Goal: Task Accomplishment & Management: Use online tool/utility

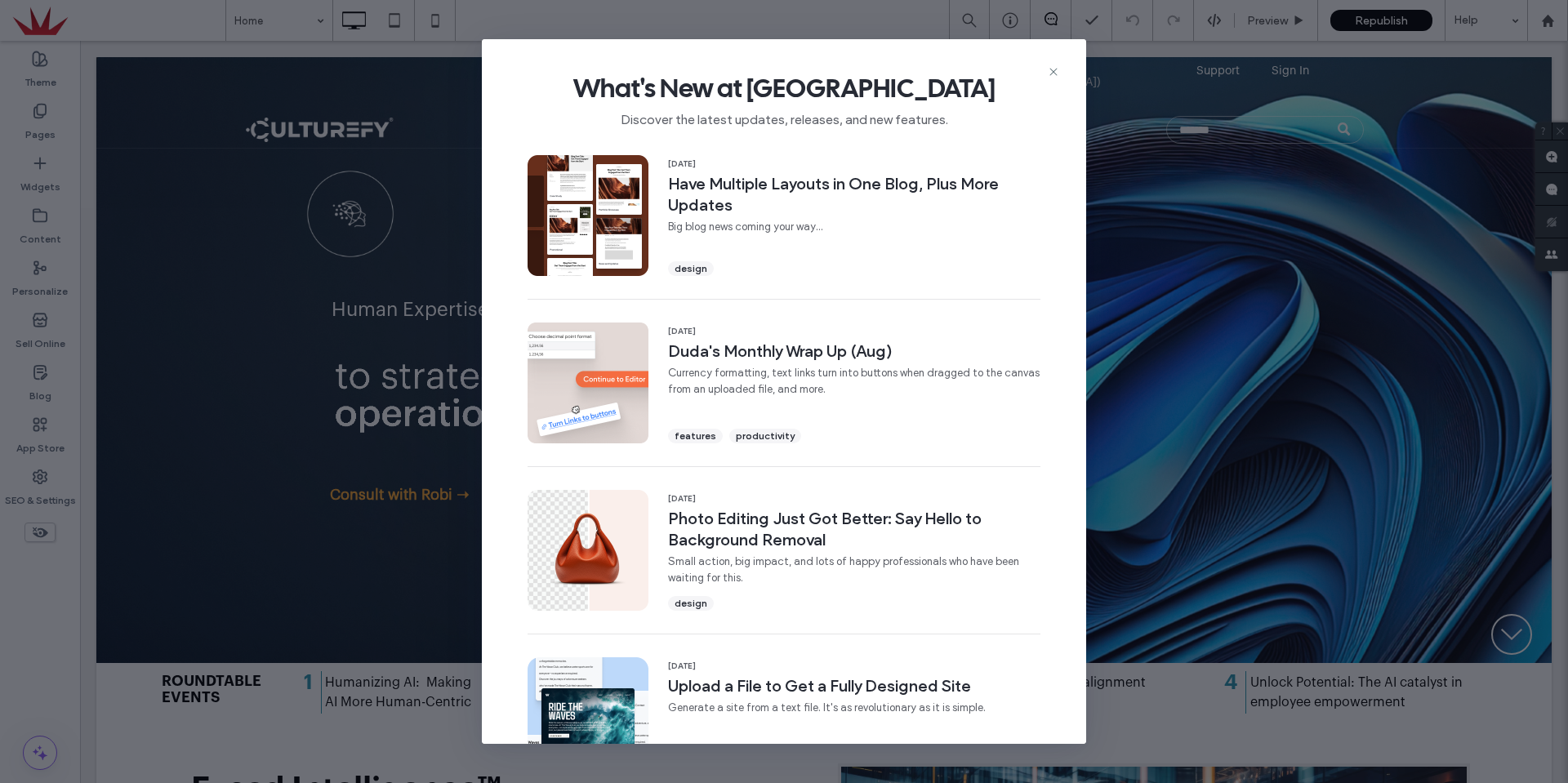
click at [1061, 75] on div "What's New at [GEOGRAPHIC_DATA] Discover the latest updates, releases, and new …" at bounding box center [783, 94] width 604 height 110
drag, startPoint x: 1054, startPoint y: 74, endPoint x: 505, endPoint y: 21, distance: 551.6
click at [1054, 74] on icon at bounding box center [1054, 72] width 13 height 13
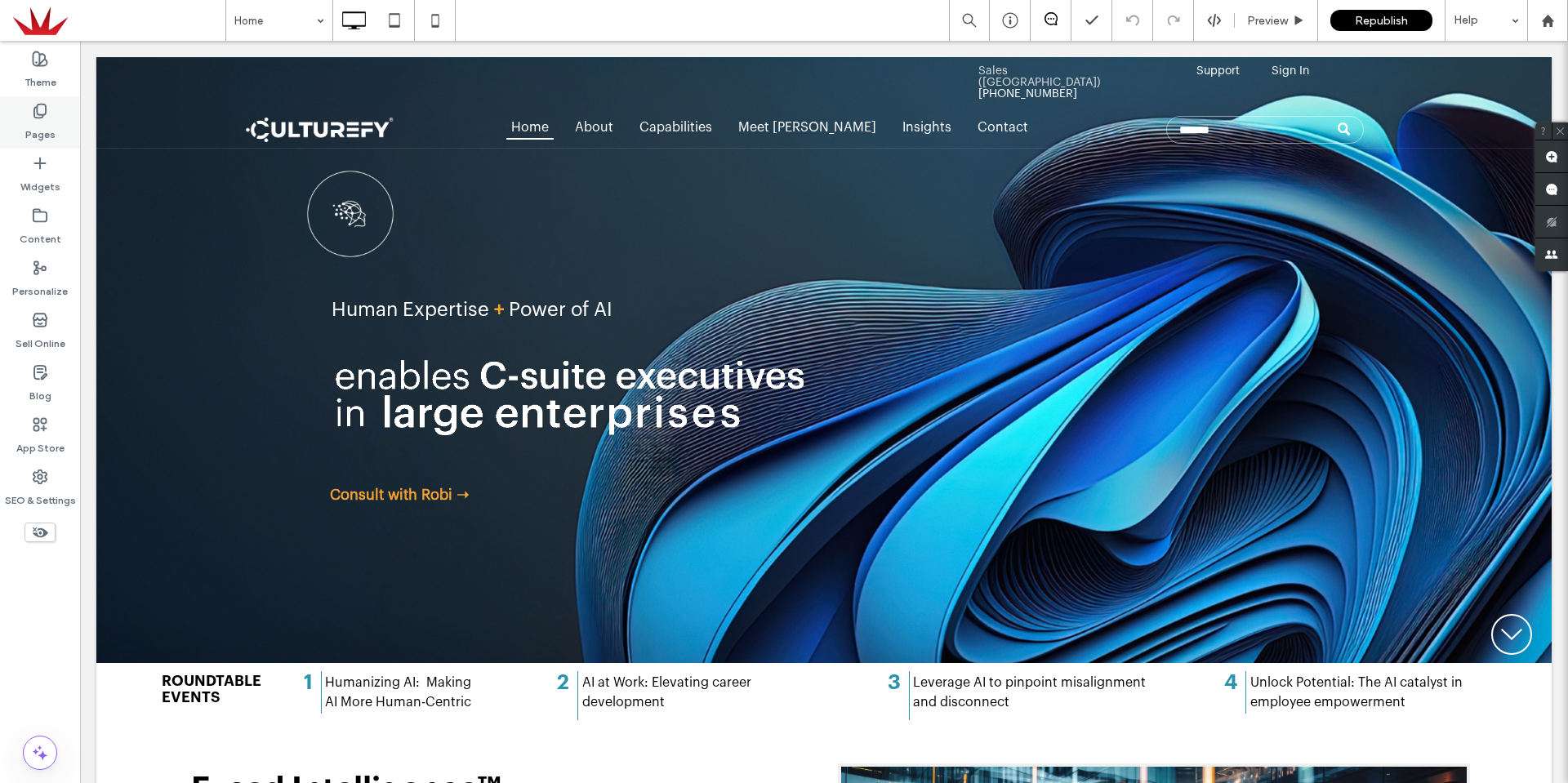
click at [53, 131] on label "Pages" at bounding box center [40, 131] width 30 height 23
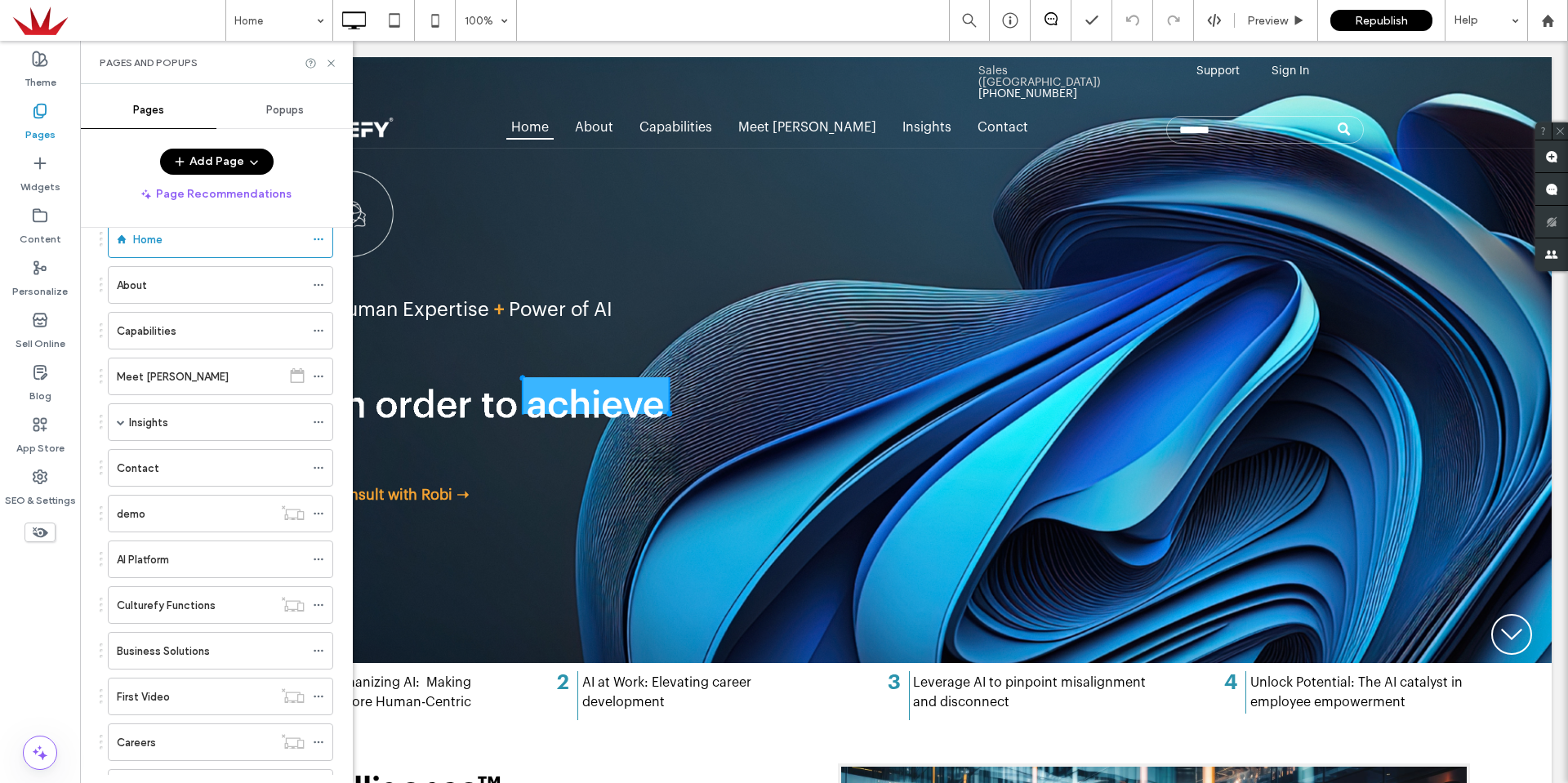
scroll to position [82, 0]
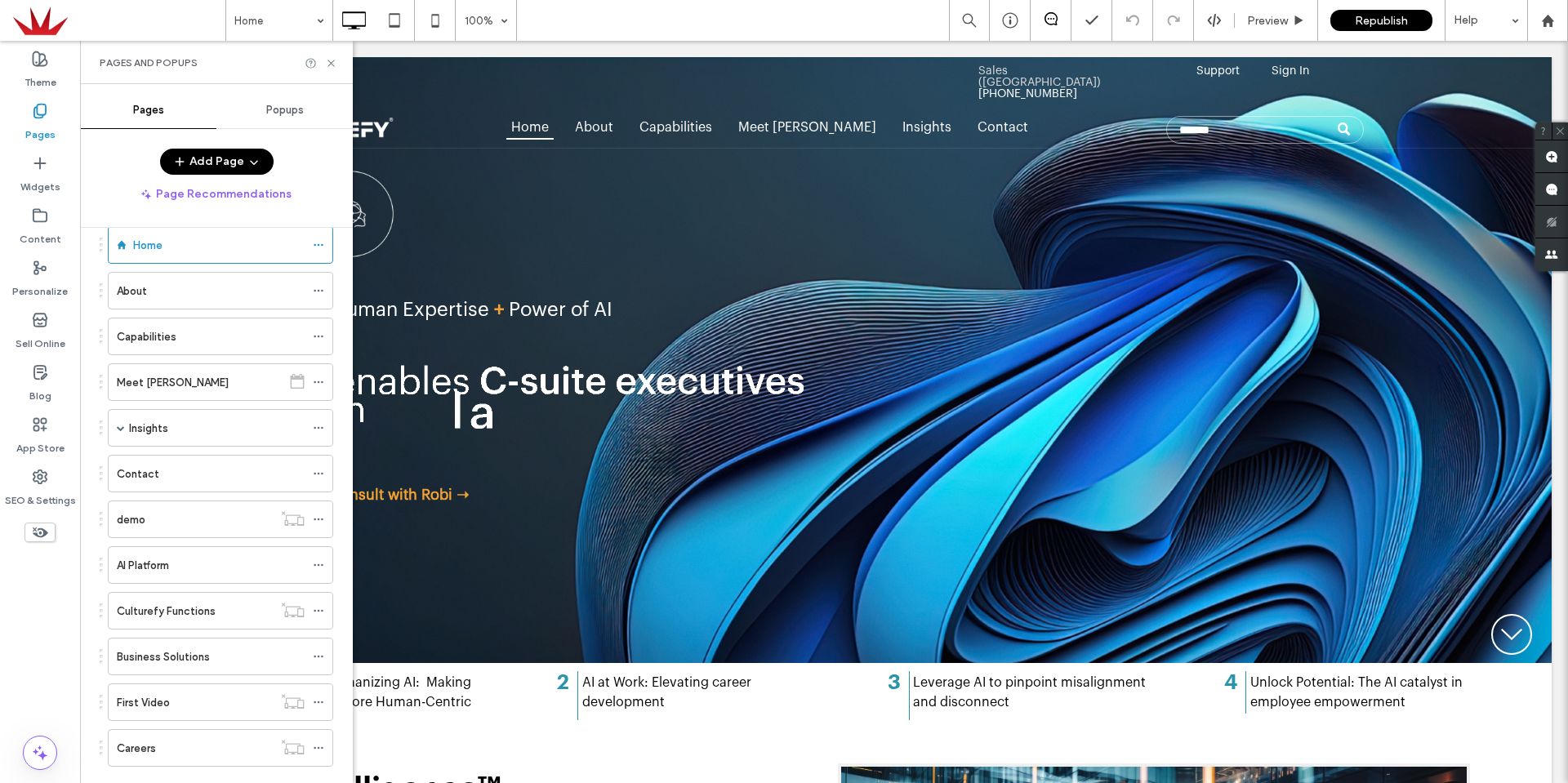
click at [171, 382] on div "Meet [PERSON_NAME]" at bounding box center [199, 383] width 165 height 17
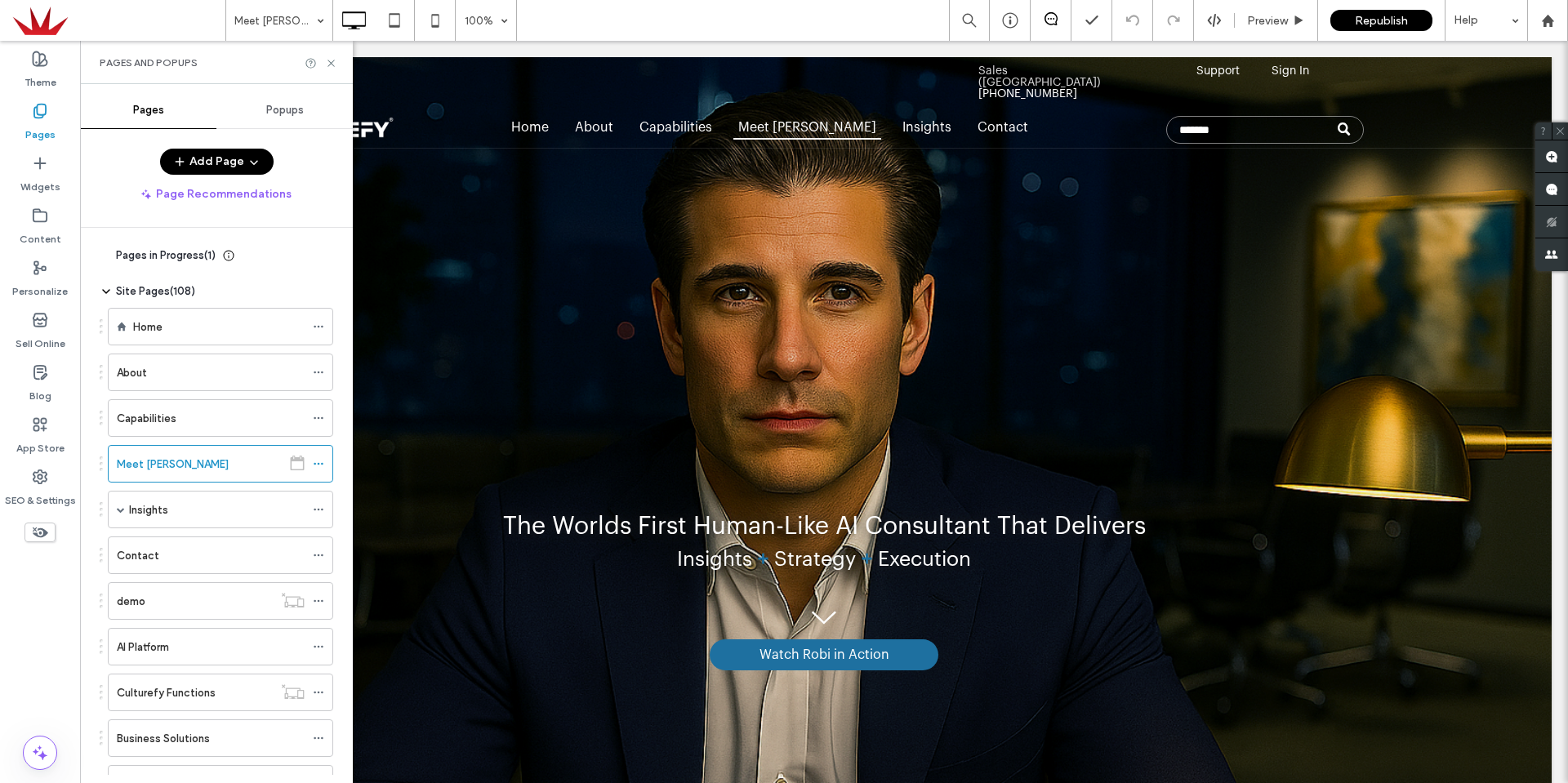
click at [276, 117] on div "Popups" at bounding box center [284, 110] width 137 height 36
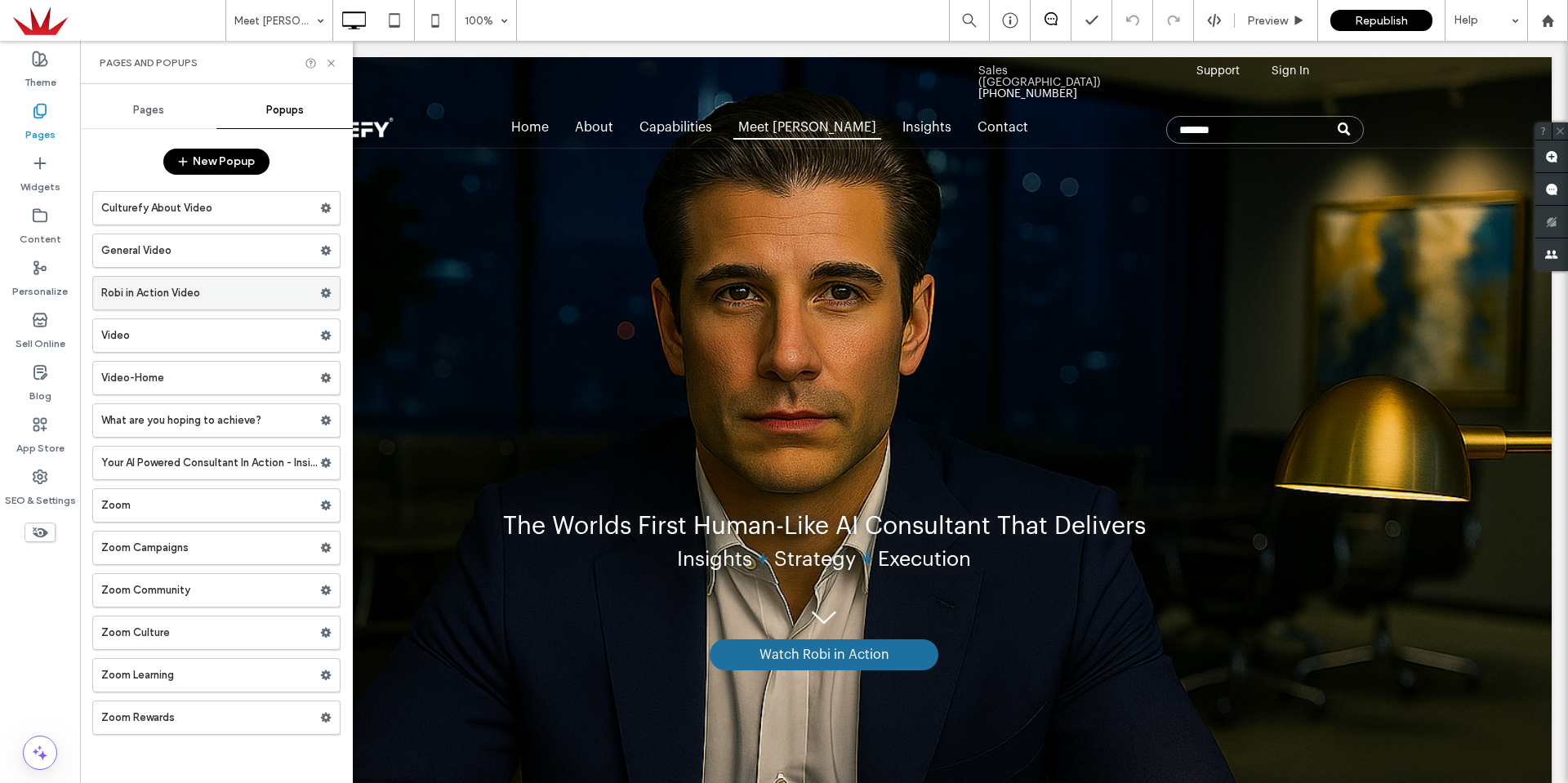
click at [326, 290] on use at bounding box center [326, 293] width 11 height 10
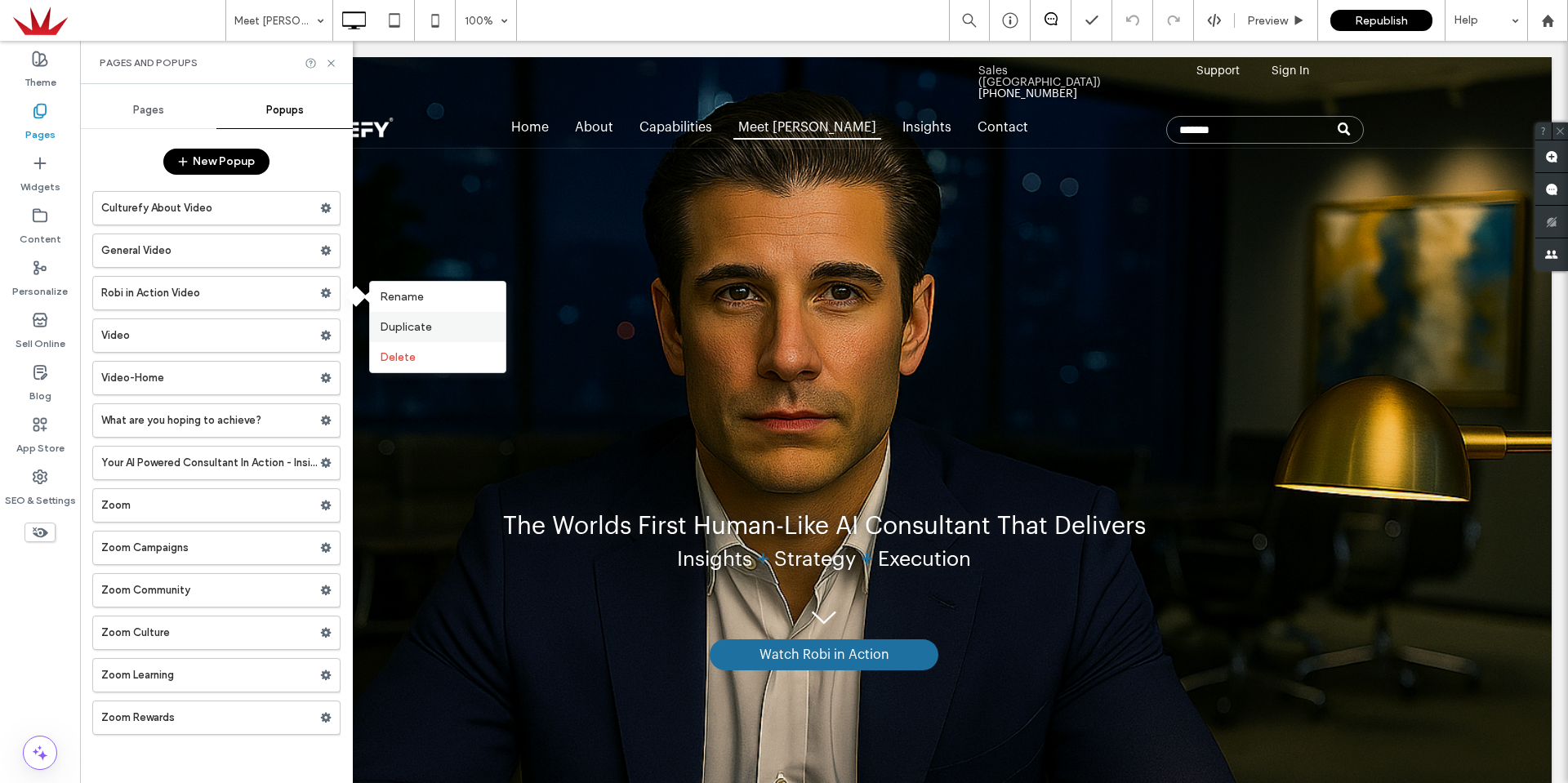
click at [390, 322] on span "Duplicate" at bounding box center [406, 327] width 52 height 14
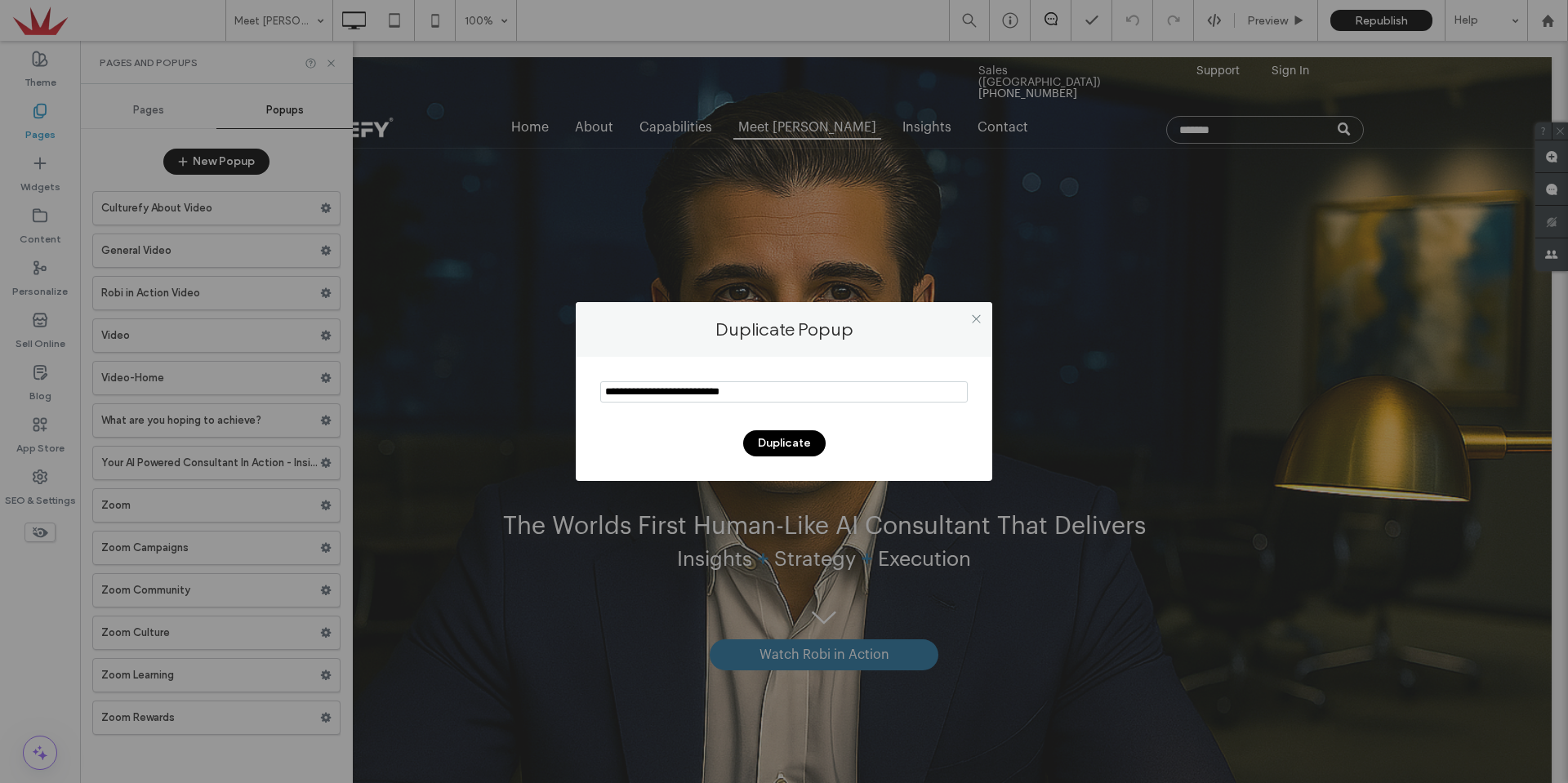
click at [715, 399] on input "notEmpty" at bounding box center [784, 392] width 368 height 21
drag, startPoint x: 783, startPoint y: 400, endPoint x: 334, endPoint y: 393, distance: 449.1
click at [334, 393] on div "Duplicate Popup Duplicate" at bounding box center [784, 392] width 1568 height 783
type input "**********"
click at [764, 442] on button "Duplicate" at bounding box center [784, 444] width 83 height 26
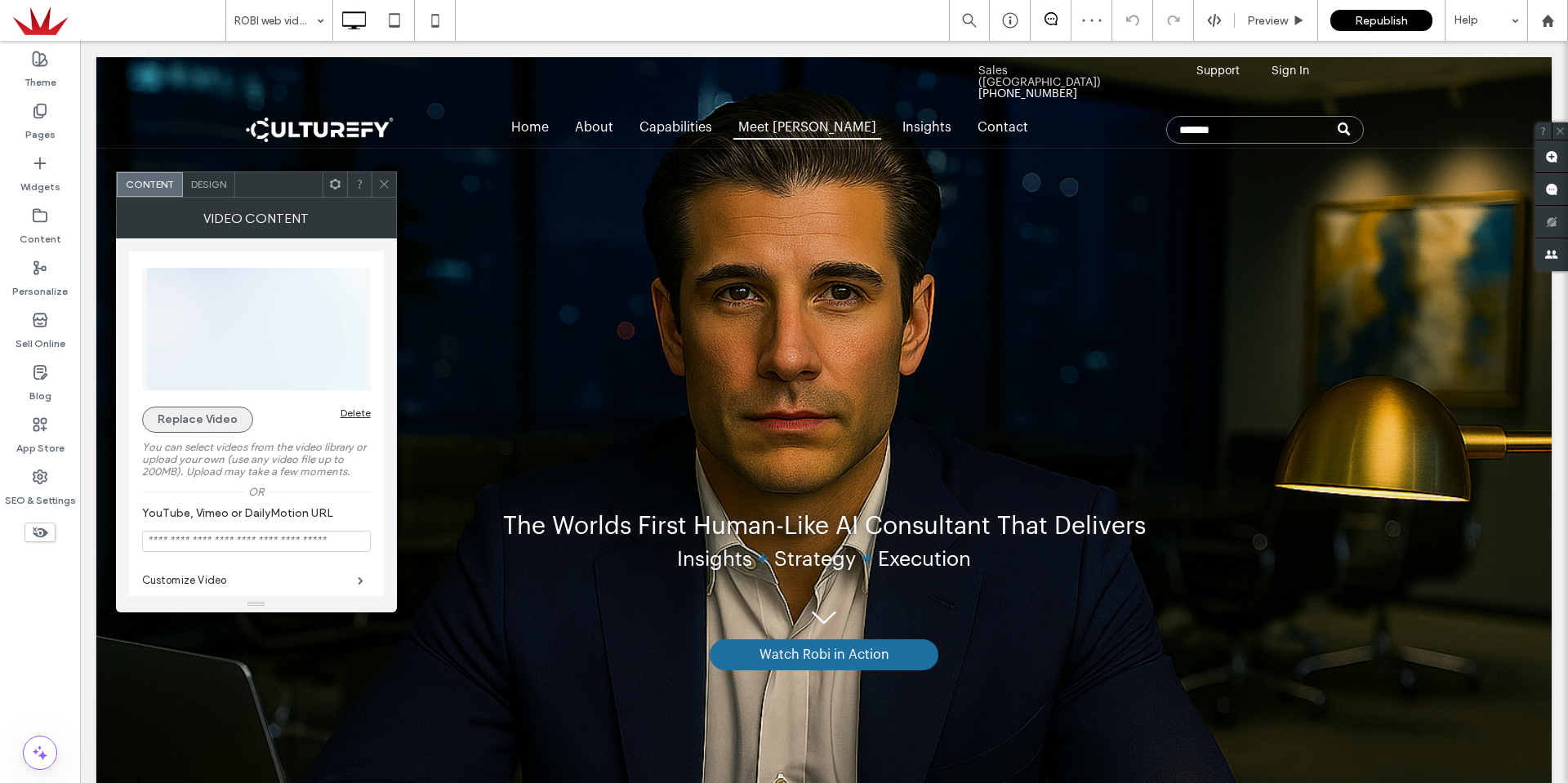
click at [204, 423] on button "Replace Video" at bounding box center [198, 420] width 111 height 26
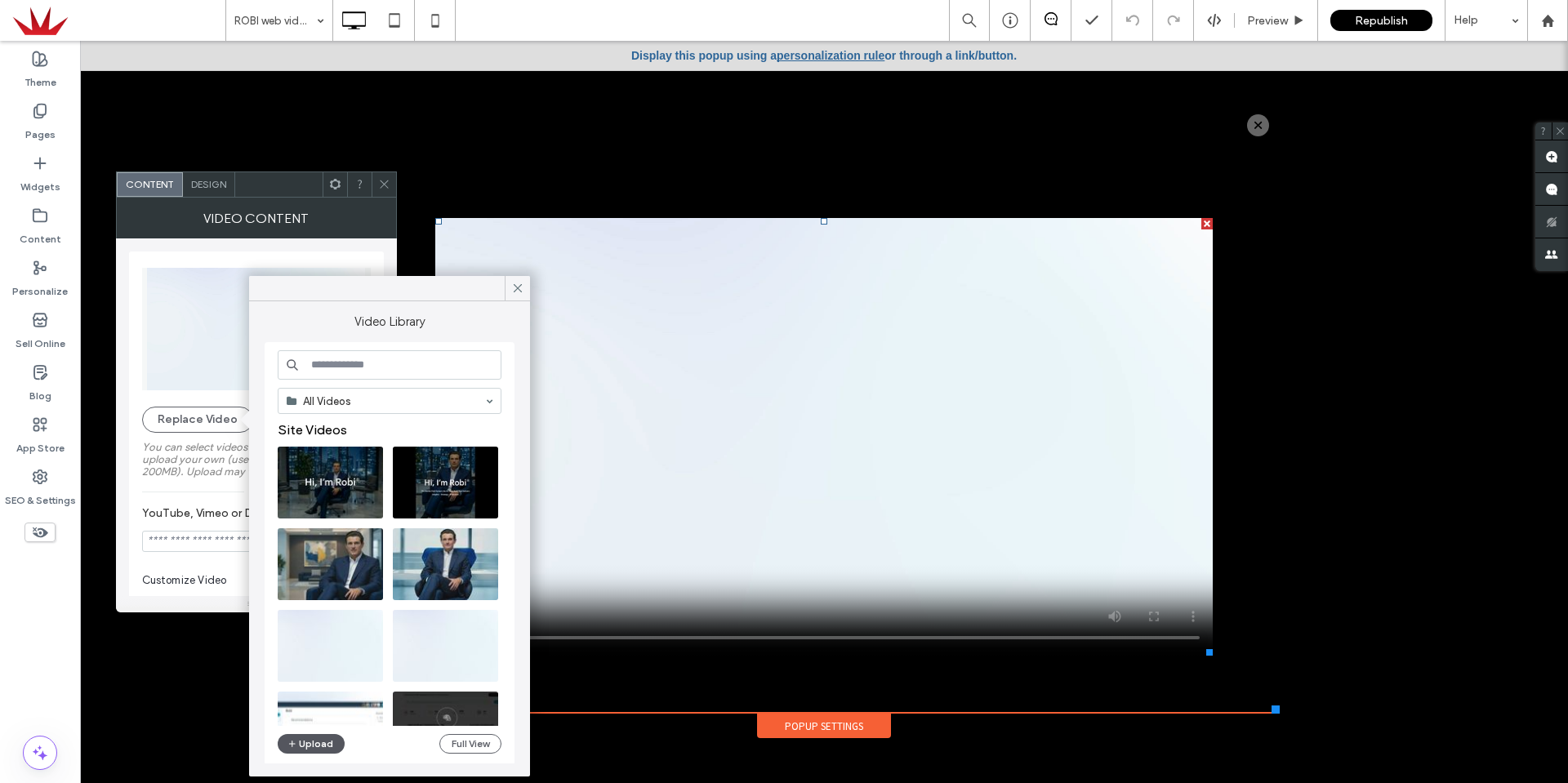
click at [313, 749] on button "Upload" at bounding box center [311, 744] width 67 height 20
click at [312, 738] on button "Upload" at bounding box center [311, 744] width 67 height 20
drag, startPoint x: 522, startPoint y: 291, endPoint x: 416, endPoint y: 259, distance: 110.7
click at [522, 291] on icon at bounding box center [517, 289] width 15 height 15
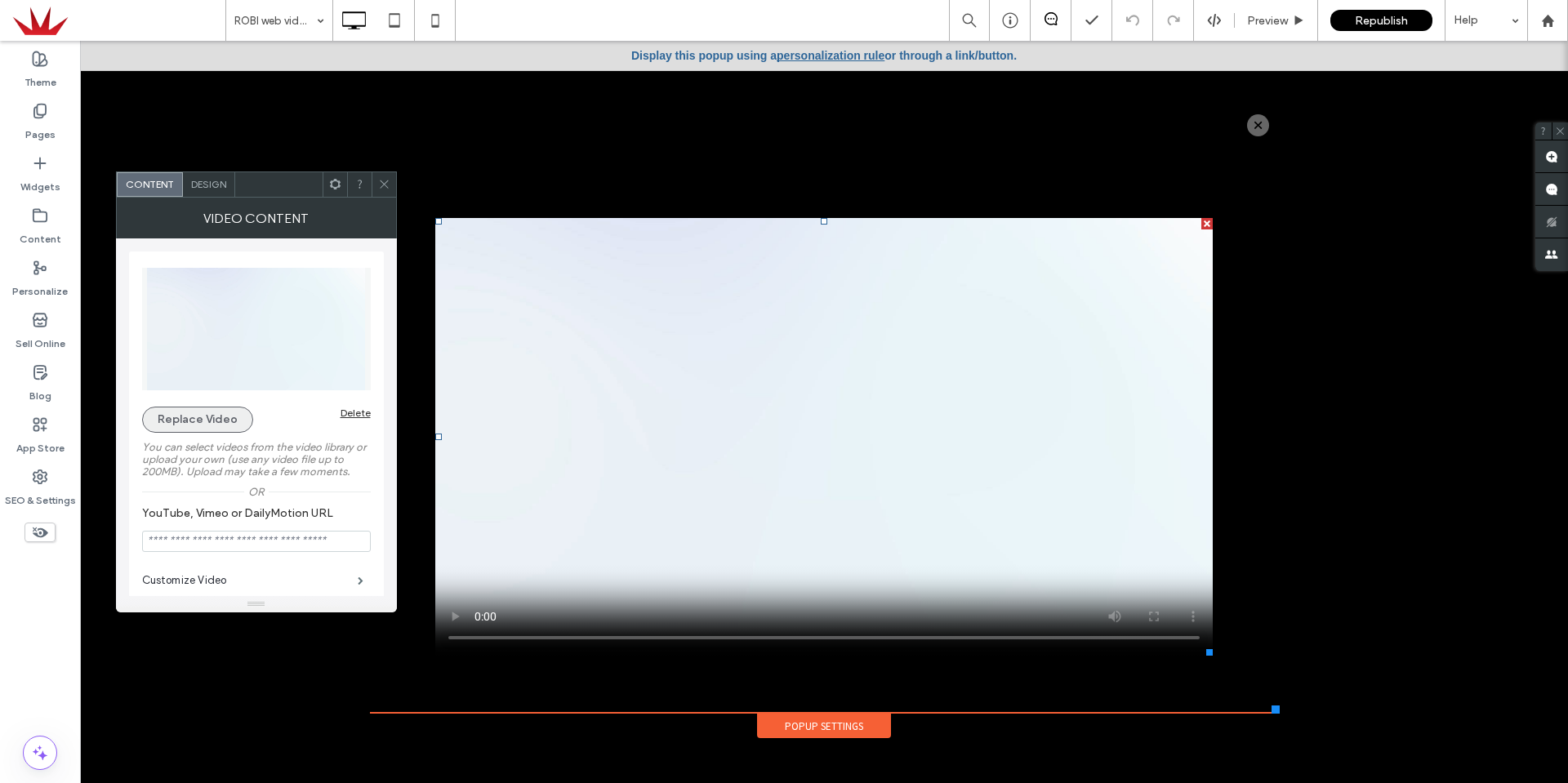
click at [211, 420] on button "Replace Video" at bounding box center [198, 420] width 111 height 26
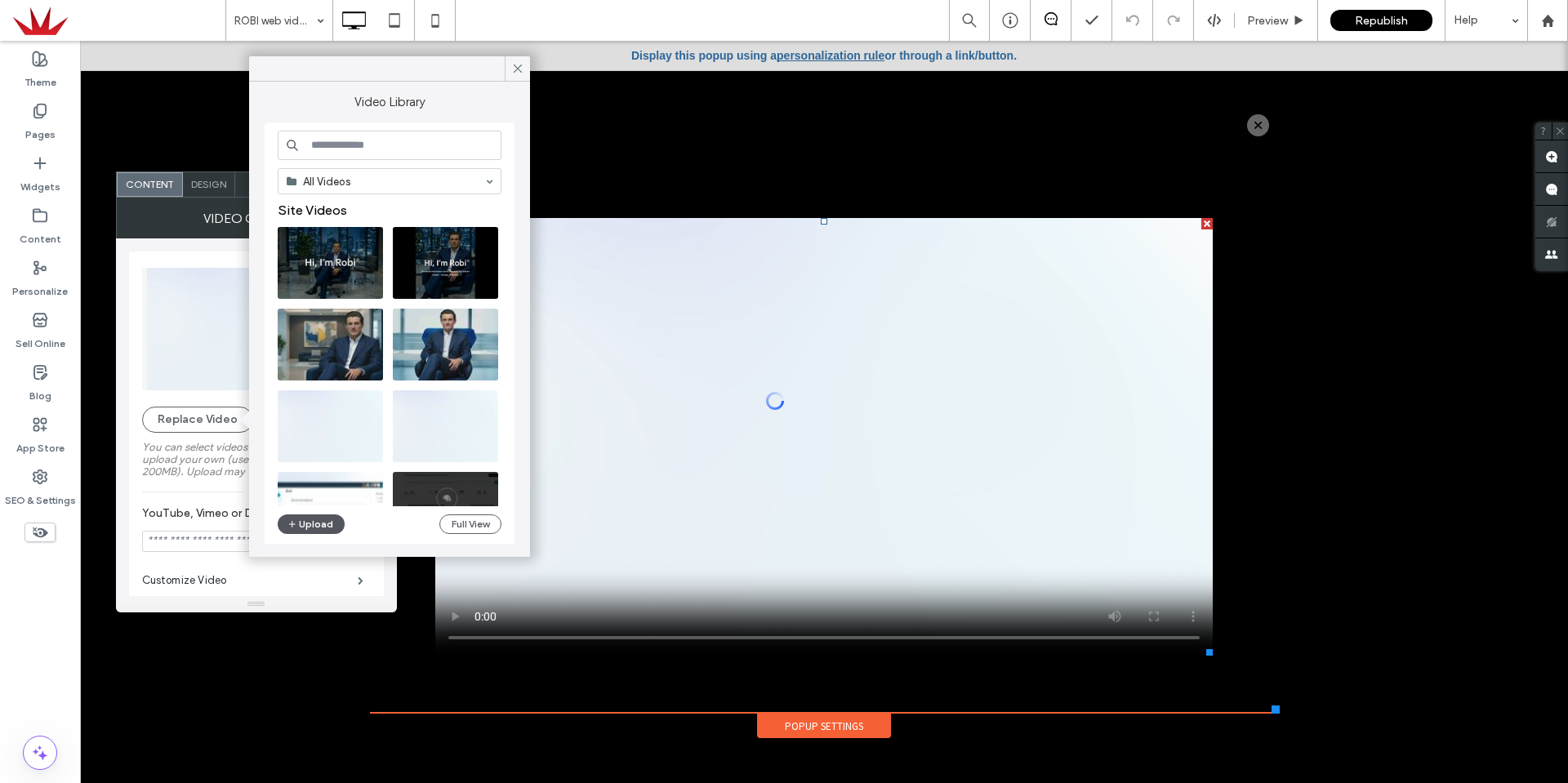
click at [316, 524] on button "Upload" at bounding box center [311, 524] width 67 height 20
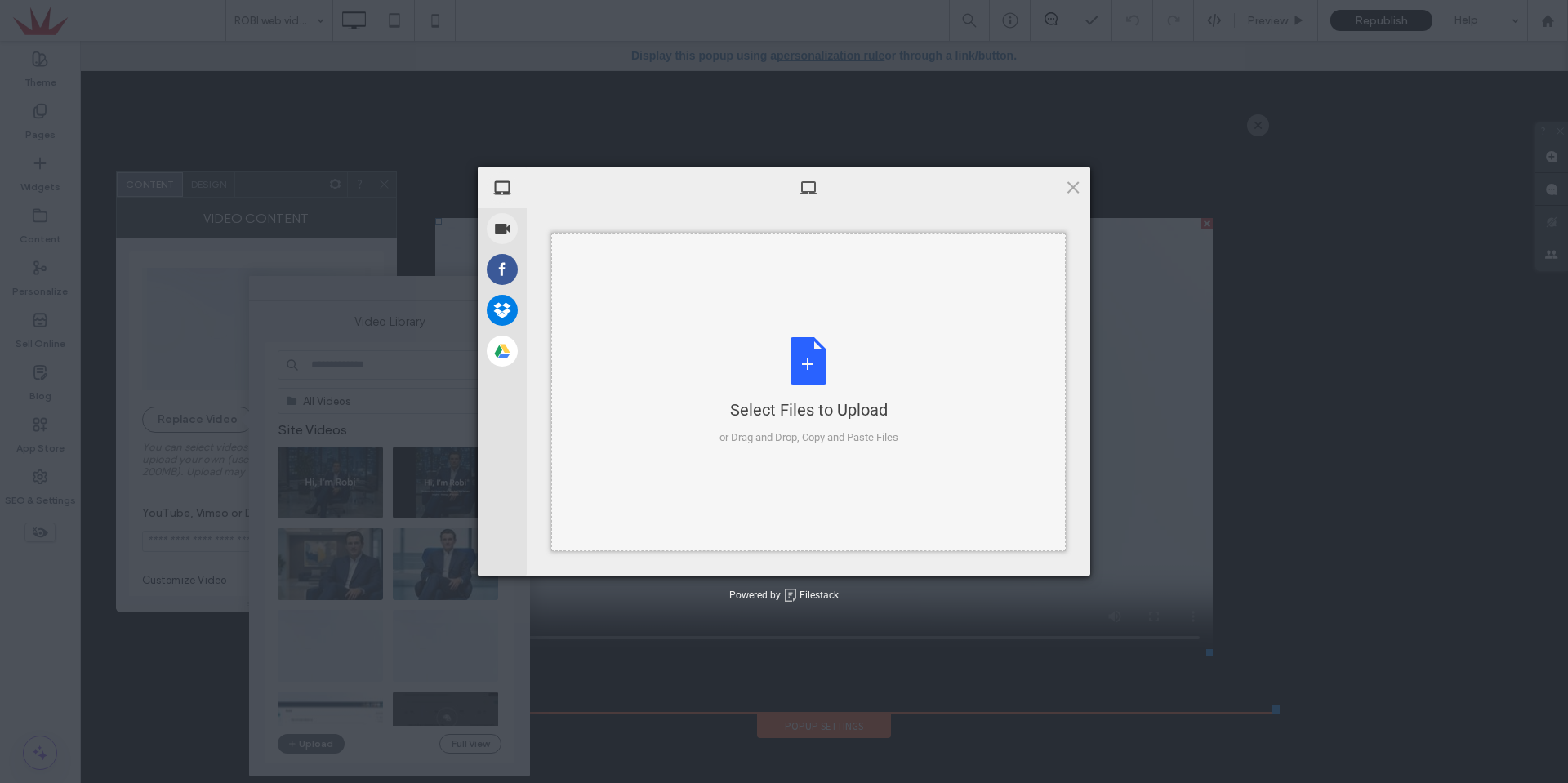
click at [726, 374] on div "Select Files to Upload or Drag and Drop, Copy and Paste Files" at bounding box center [809, 392] width 179 height 109
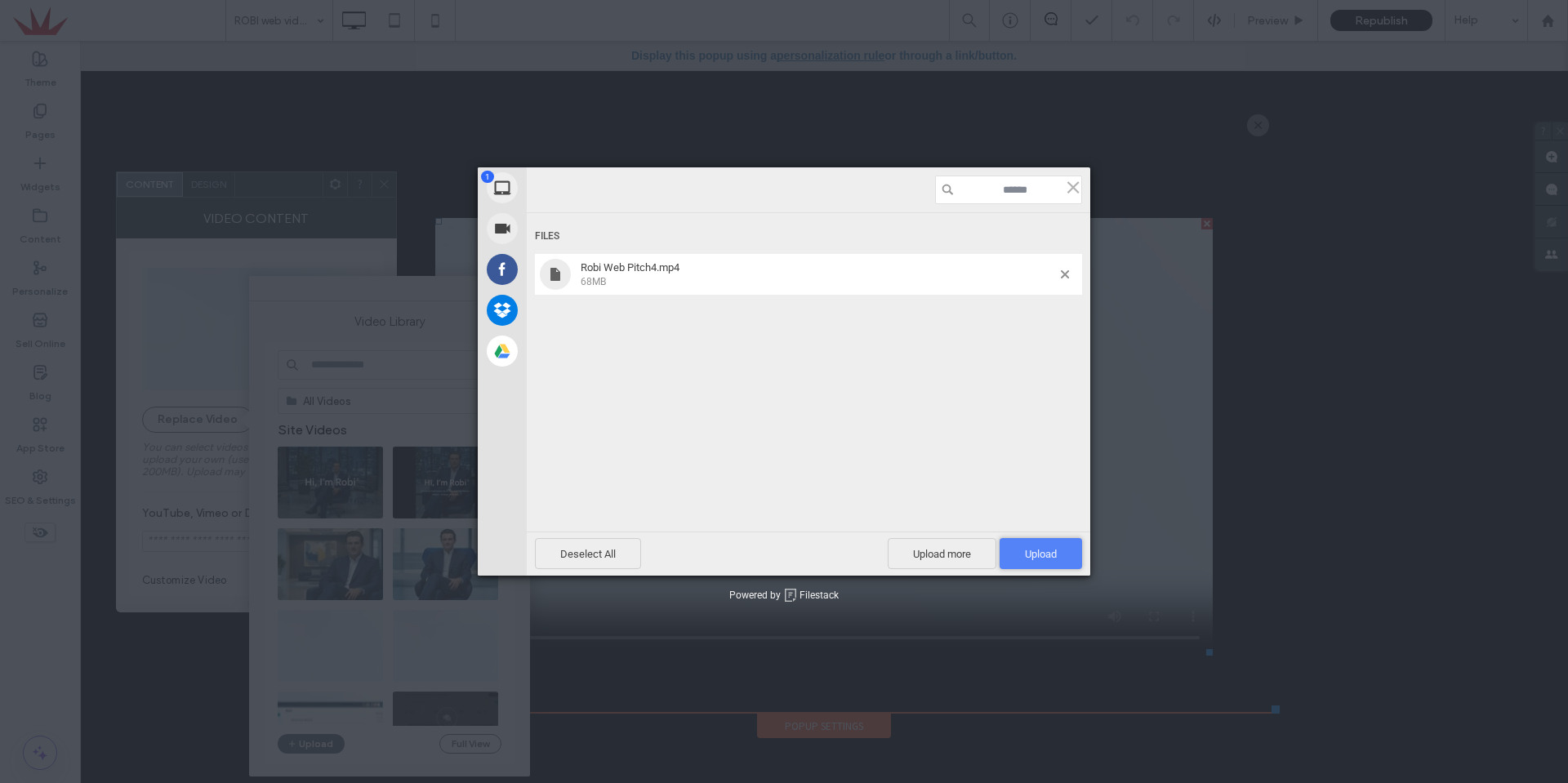
click at [1045, 551] on span "Upload 1" at bounding box center [1041, 553] width 32 height 12
click at [1064, 281] on div "Robi Web Pitch4.mp4 1.41 MB / 68MB" at bounding box center [808, 275] width 547 height 41
click at [1064, 276] on span at bounding box center [1065, 275] width 8 height 8
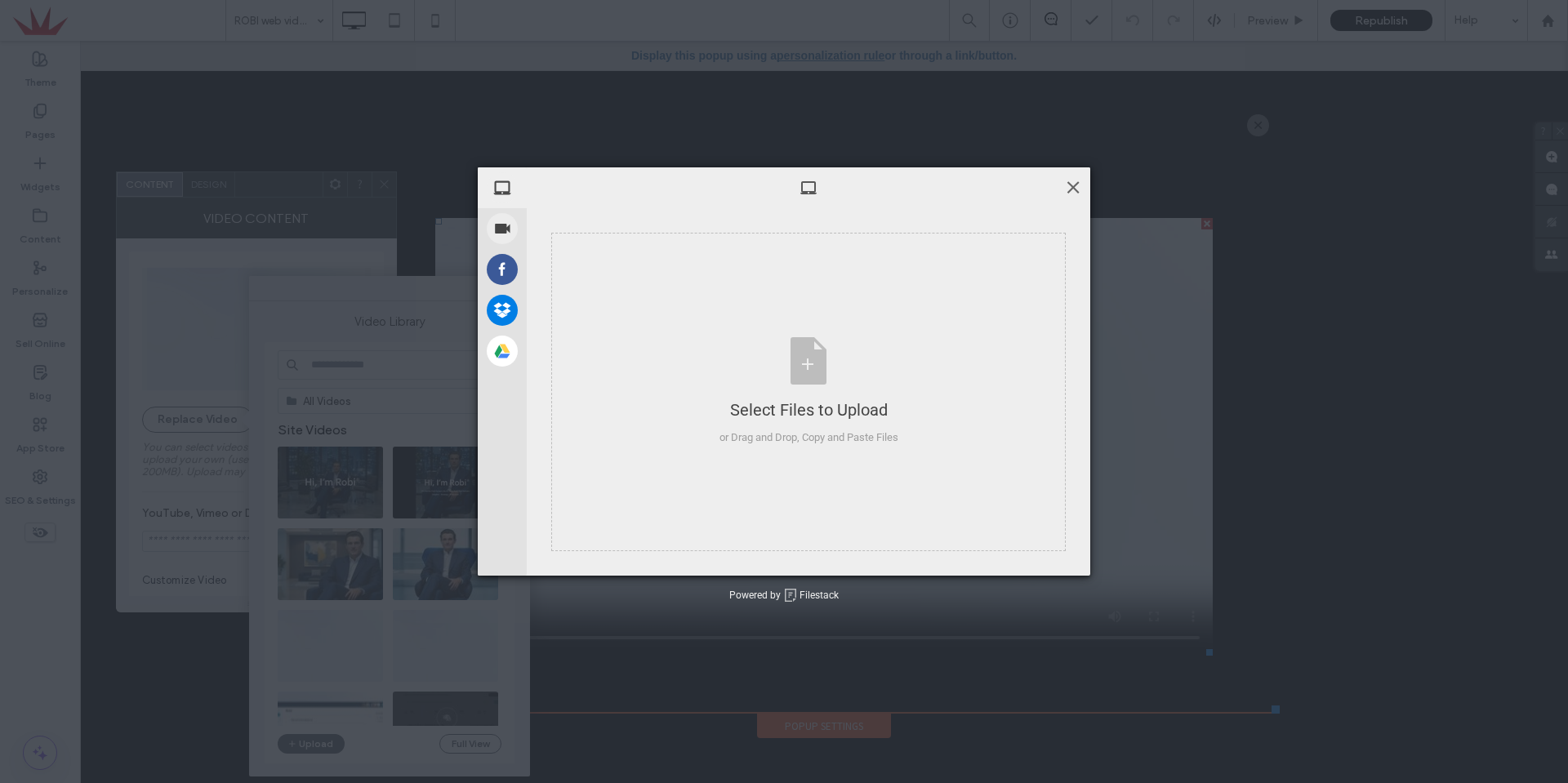
drag, startPoint x: 1074, startPoint y: 192, endPoint x: 666, endPoint y: 160, distance: 409.3
click at [1074, 192] on span at bounding box center [1073, 187] width 18 height 18
